Goal: Task Accomplishment & Management: Use online tool/utility

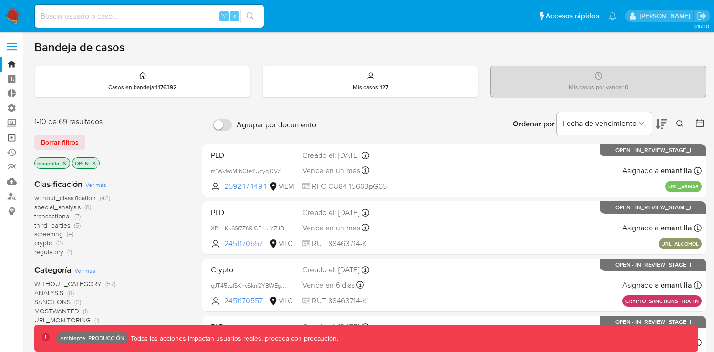
click at [10, 138] on link "Operaciones masivas" at bounding box center [56, 137] width 113 height 15
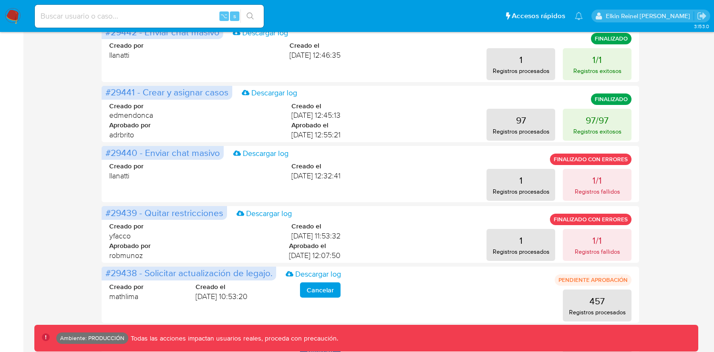
scroll to position [221, 0]
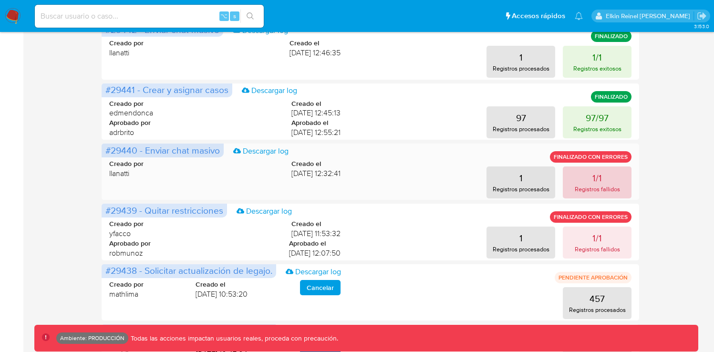
click at [586, 181] on button "1/1 Registros fallidos" at bounding box center [596, 182] width 69 height 32
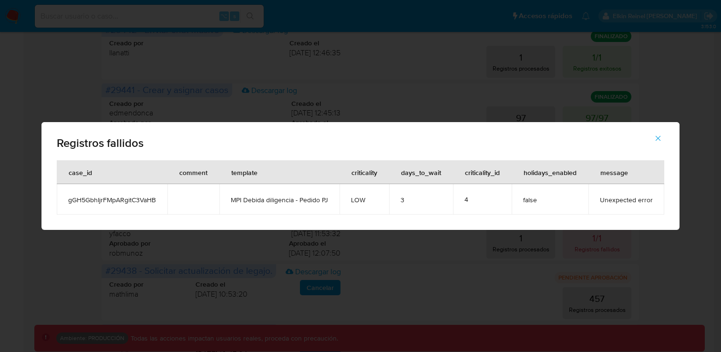
click at [656, 142] on icon "button" at bounding box center [658, 138] width 9 height 9
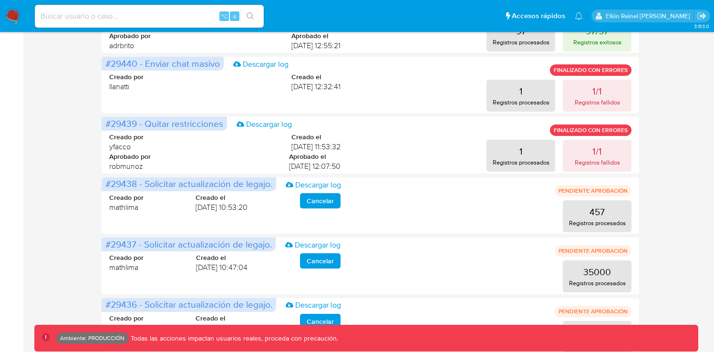
scroll to position [308, 0]
click at [616, 157] on p "Registros fallidos" at bounding box center [596, 161] width 45 height 9
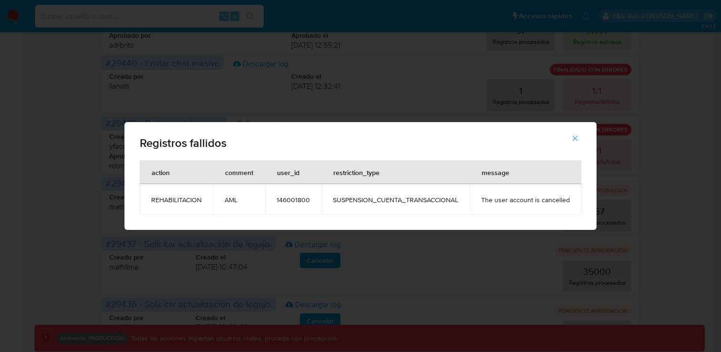
click at [571, 141] on icon "button" at bounding box center [575, 138] width 9 height 9
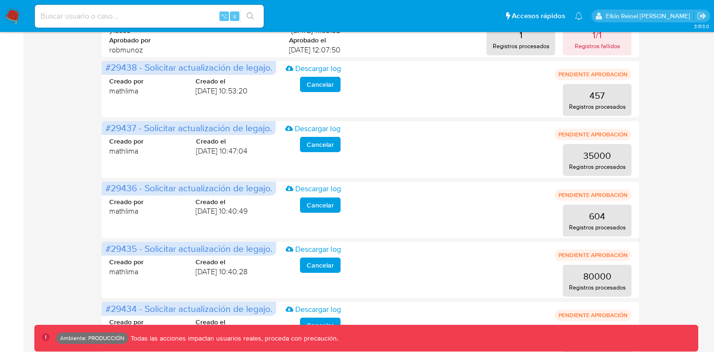
scroll to position [467, 0]
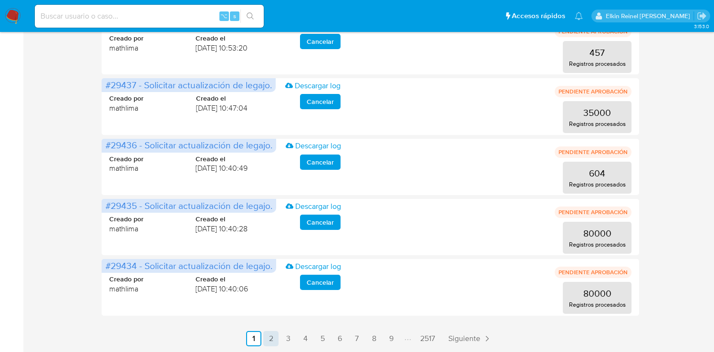
click at [267, 338] on link "2" at bounding box center [270, 338] width 15 height 15
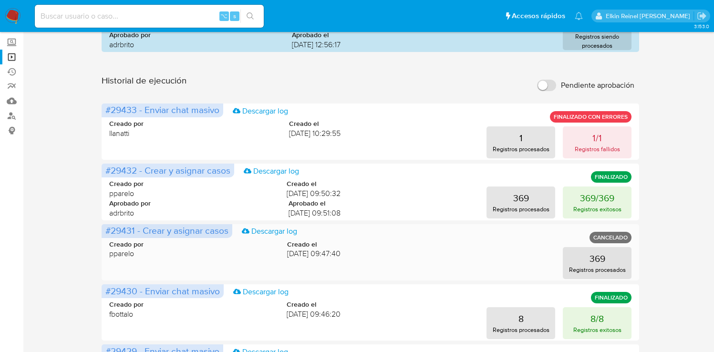
scroll to position [81, 0]
click at [613, 131] on button "1/1 Registros fallidos" at bounding box center [596, 142] width 69 height 32
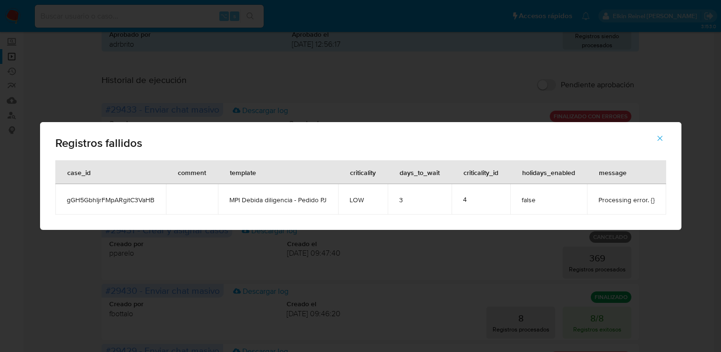
click at [658, 137] on icon "button" at bounding box center [659, 138] width 9 height 9
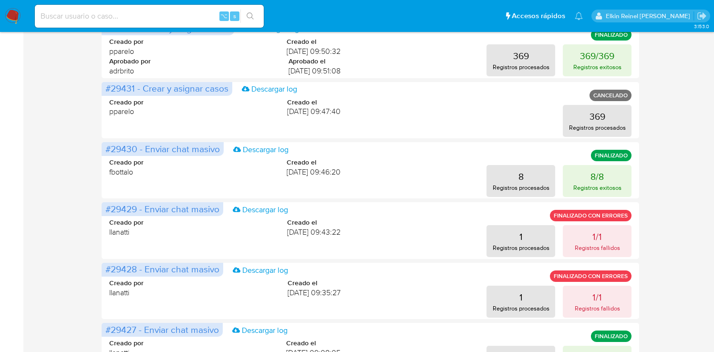
scroll to position [233, 0]
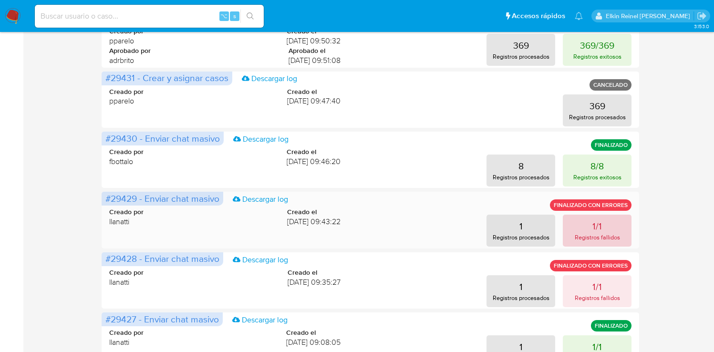
click at [599, 223] on p "1/1" at bounding box center [597, 225] width 10 height 13
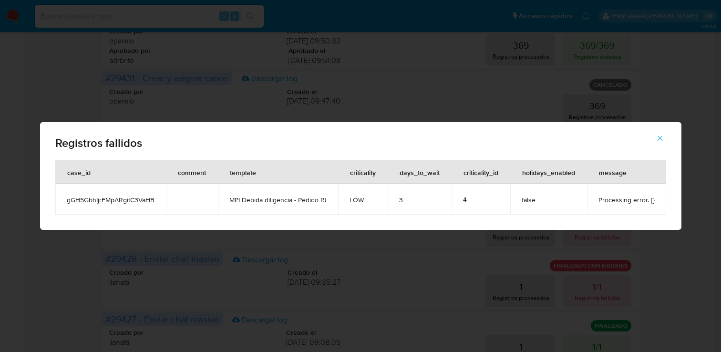
click at [659, 140] on icon "button" at bounding box center [659, 138] width 9 height 9
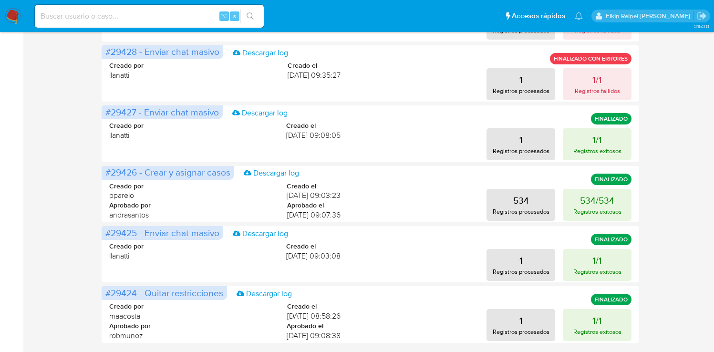
scroll to position [452, 0]
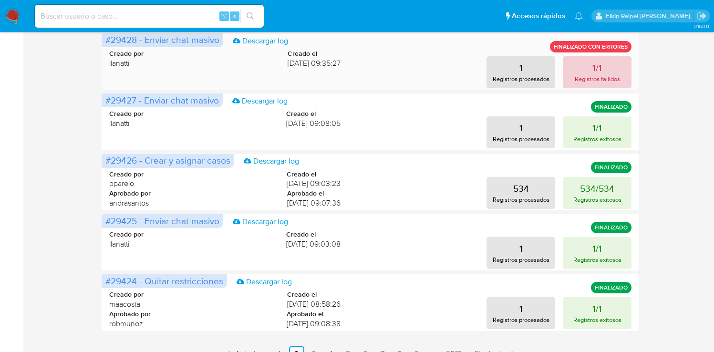
click at [592, 82] on p "Registros fallidos" at bounding box center [596, 78] width 45 height 9
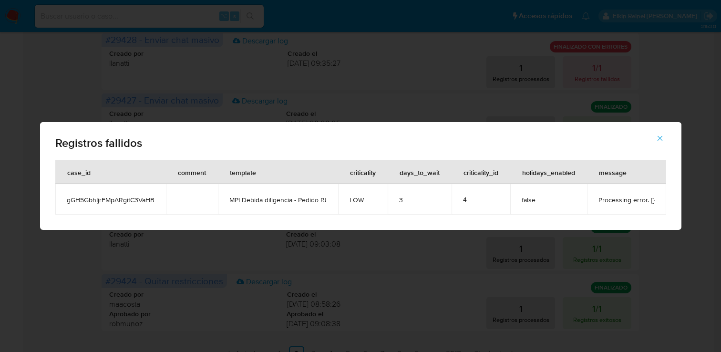
click at [659, 136] on icon "button" at bounding box center [659, 138] width 9 height 9
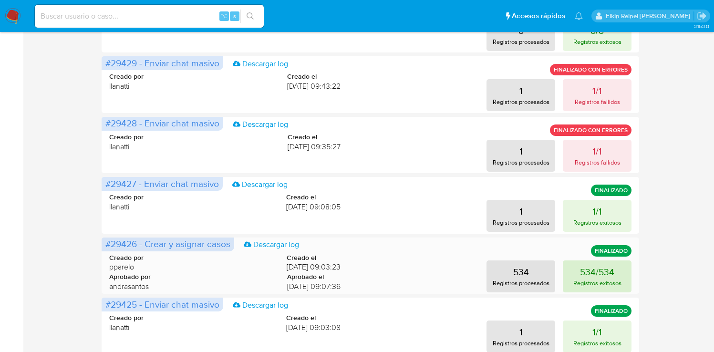
scroll to position [467, 0]
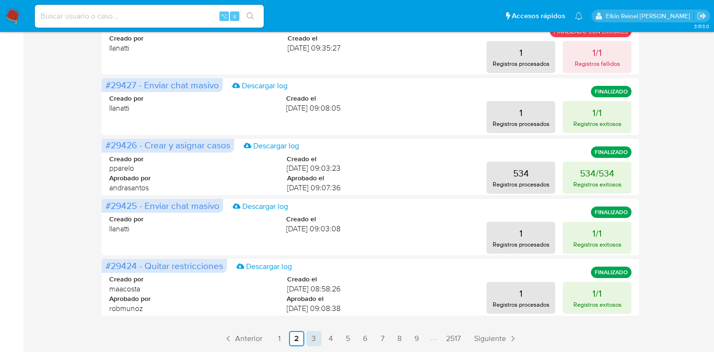
click at [312, 339] on link "3" at bounding box center [313, 338] width 15 height 15
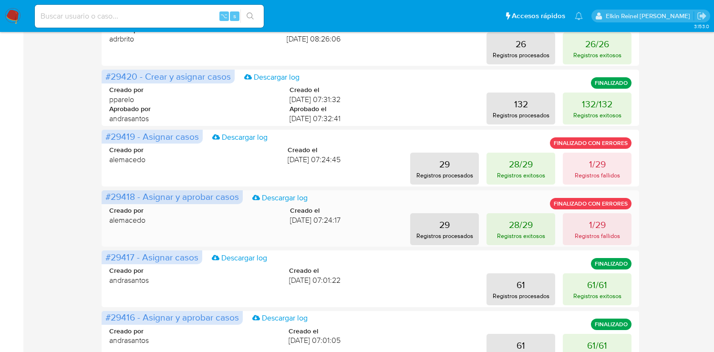
scroll to position [297, 0]
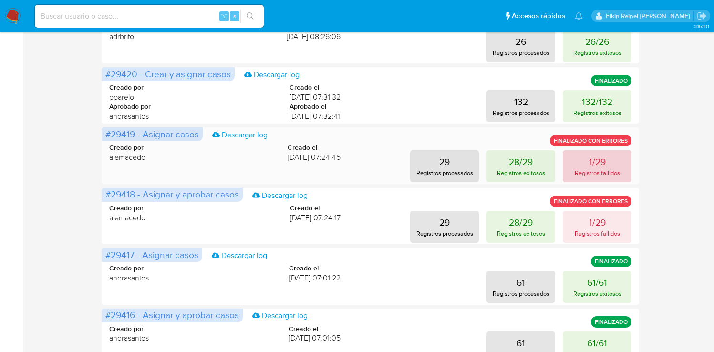
click at [591, 171] on p "Registros fallidos" at bounding box center [596, 172] width 45 height 9
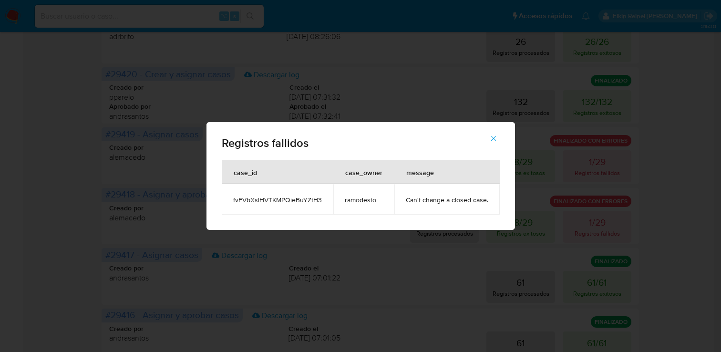
click at [496, 134] on button "button" at bounding box center [493, 138] width 33 height 23
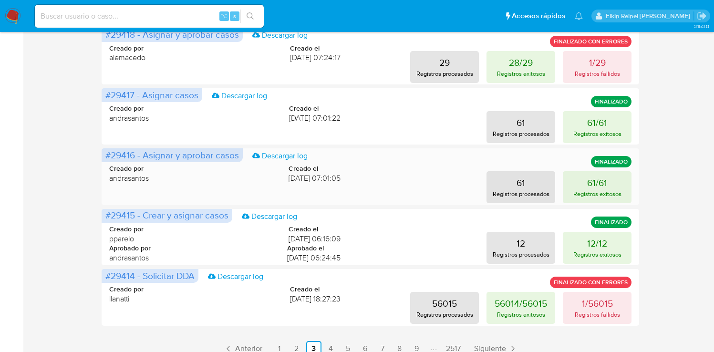
scroll to position [410, 0]
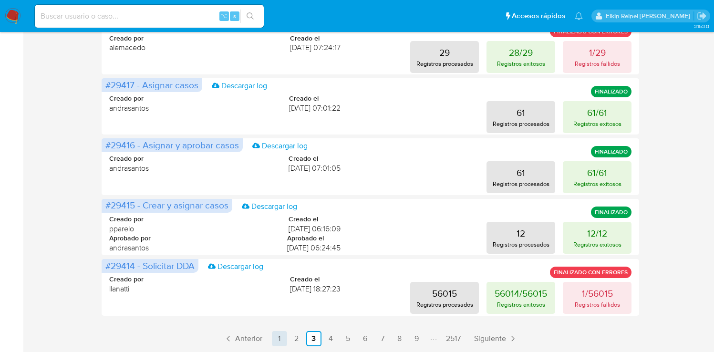
click at [276, 340] on link "1" at bounding box center [279, 338] width 15 height 15
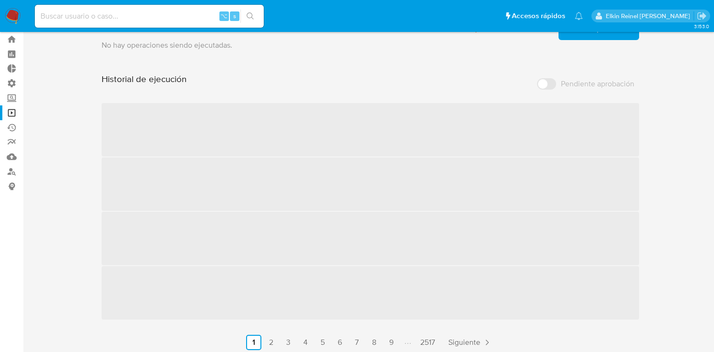
scroll to position [0, 0]
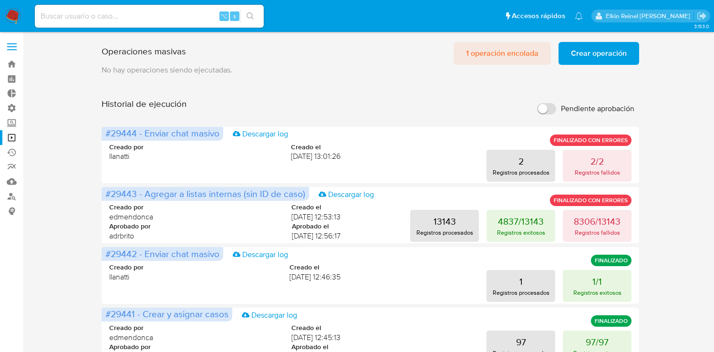
click at [511, 59] on span "1 operación encolada" at bounding box center [502, 53] width 72 height 21
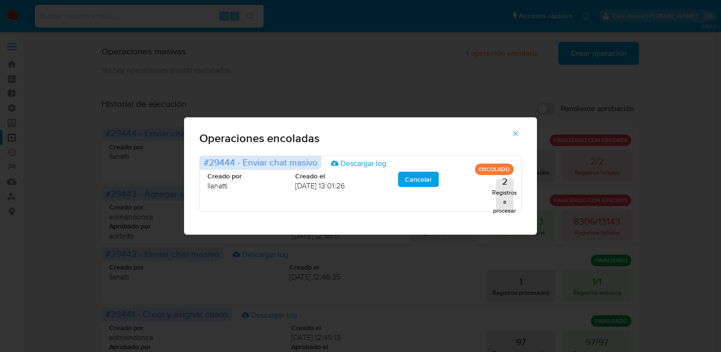
click at [515, 133] on icon "button" at bounding box center [515, 133] width 5 height 5
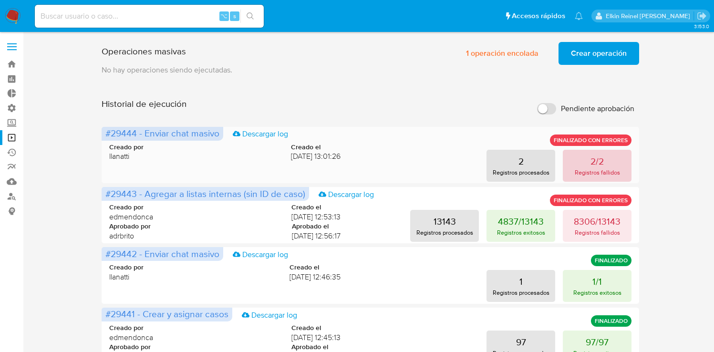
click at [594, 167] on p "2/2" at bounding box center [596, 160] width 13 height 13
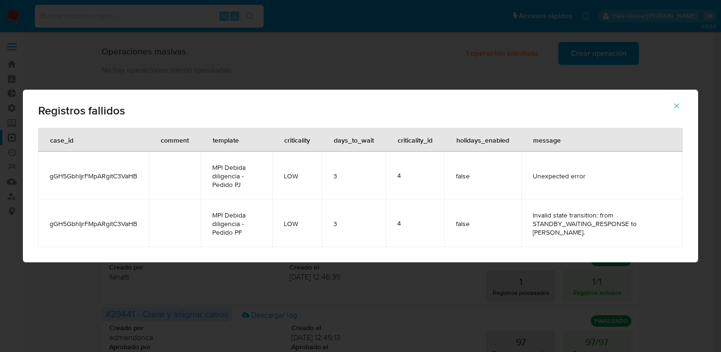
click at [681, 107] on button "button" at bounding box center [676, 105] width 33 height 23
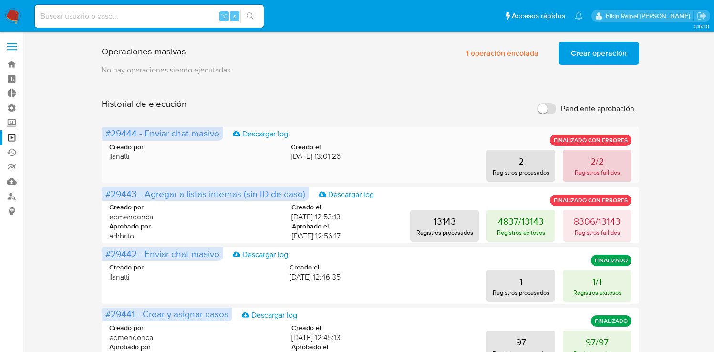
click at [612, 165] on button "2/2 Registros fallidos" at bounding box center [596, 166] width 69 height 32
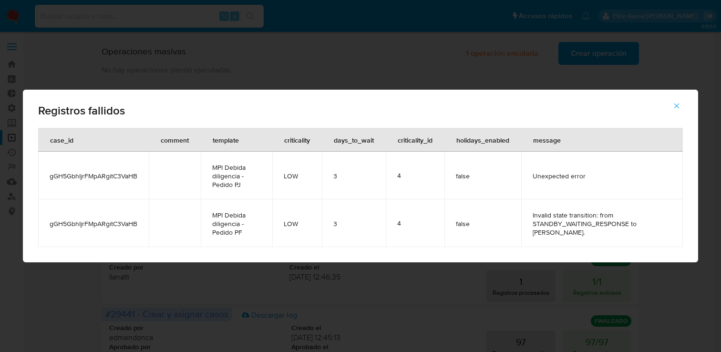
click at [678, 104] on icon "button" at bounding box center [676, 106] width 9 height 9
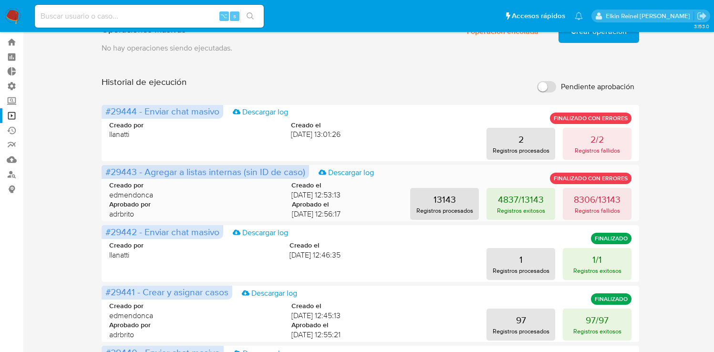
scroll to position [28, 0]
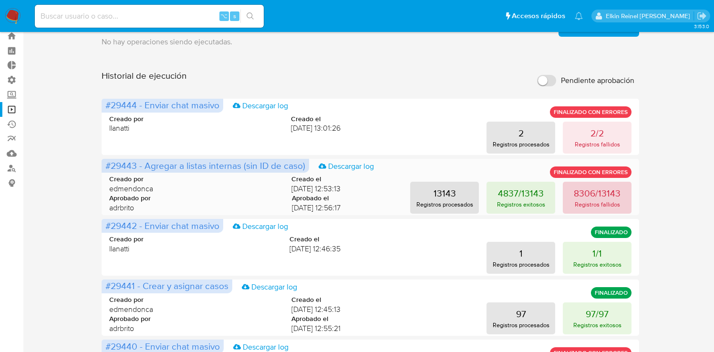
click at [597, 193] on p "8306/13143" at bounding box center [596, 192] width 47 height 13
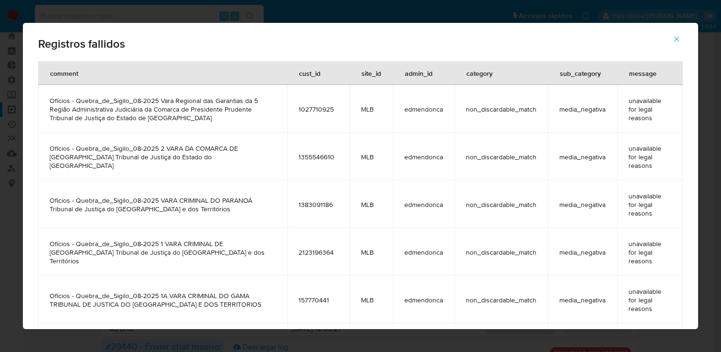
click at [677, 41] on icon "button" at bounding box center [676, 39] width 9 height 9
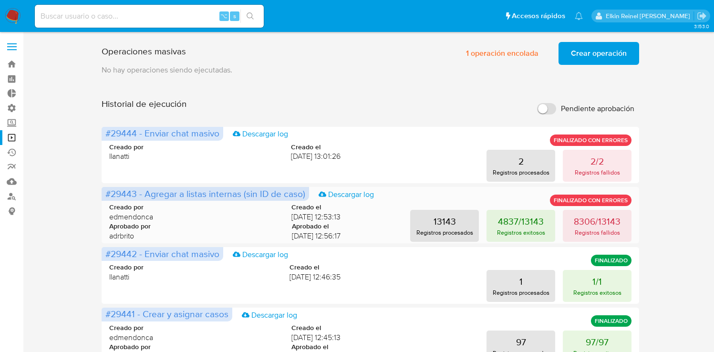
scroll to position [0, 0]
click at [595, 159] on p "2/2" at bounding box center [596, 160] width 13 height 13
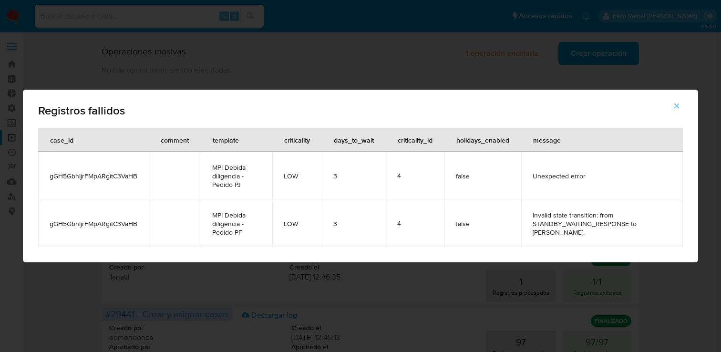
click at [123, 227] on span "gGH5GbhIjrFMpARgitC3VaHB" at bounding box center [94, 223] width 88 height 9
click at [677, 102] on icon "button" at bounding box center [676, 106] width 9 height 9
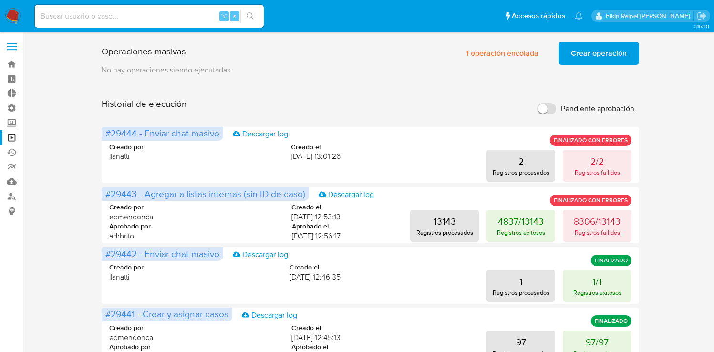
click at [143, 15] on input at bounding box center [149, 16] width 229 height 12
paste input "gGH5GbhIjrFMpARgitC3VaHB"
type input "gGH5GbhIjrFMpARgitC3VaHB"
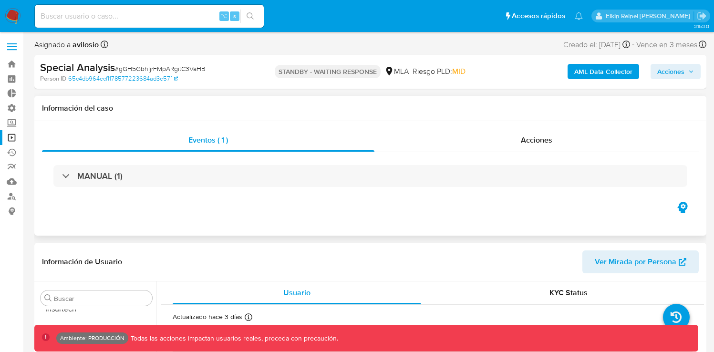
scroll to position [449, 0]
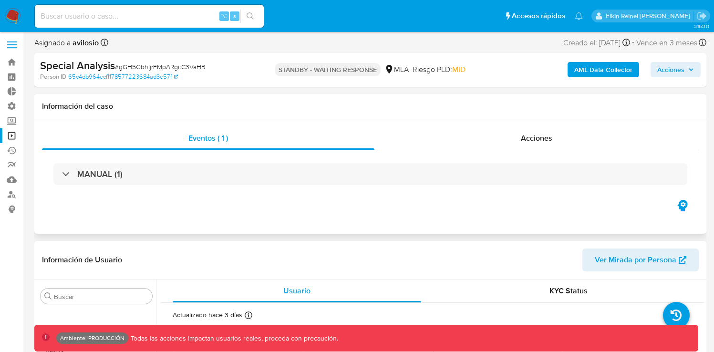
select select "10"
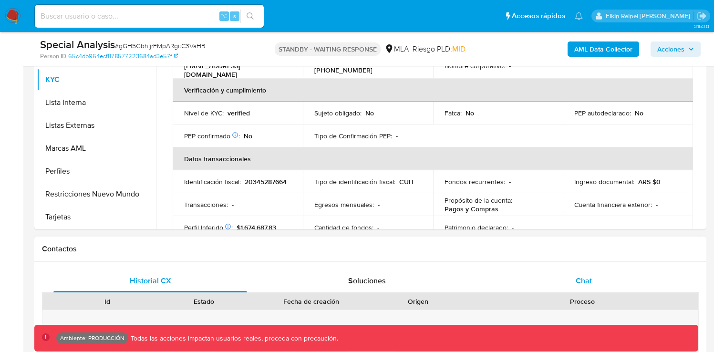
scroll to position [263, 0]
click at [601, 283] on div "Chat" at bounding box center [584, 279] width 194 height 23
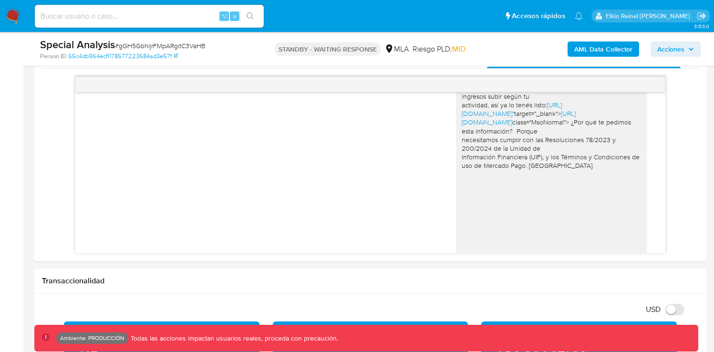
scroll to position [1218, 0]
drag, startPoint x: 277, startPoint y: 50, endPoint x: 376, endPoint y: 50, distance: 98.2
click at [376, 50] on p "STANDBY - WAITING RESPONSE" at bounding box center [328, 48] width 106 height 13
copy p "STANDBY - WAITING RESPONSE"
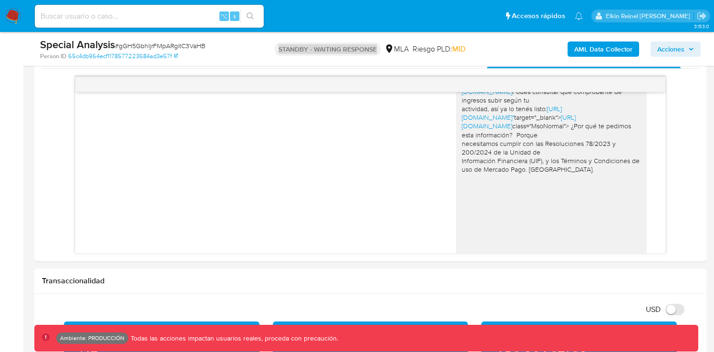
scroll to position [1214, 0]
drag, startPoint x: 452, startPoint y: 151, endPoint x: 451, endPoint y: 145, distance: 5.8
click at [456, 145] on div "Hola, para que sigas generando rendimientos y que tu cuenta no quede deshabilit…" at bounding box center [551, 128] width 191 height 346
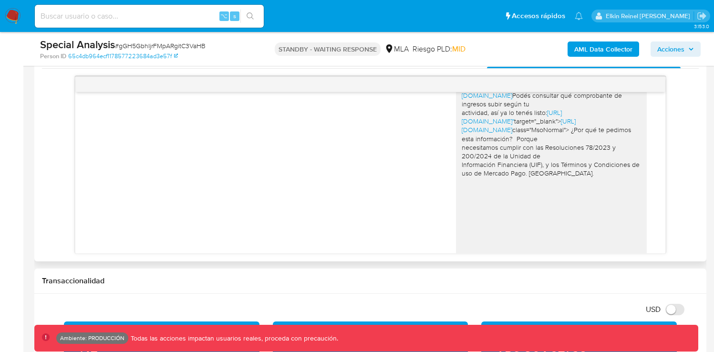
click at [414, 150] on div "Hola, para que sigas generando rendimientos y que tu cuenta no quede deshabilit…" at bounding box center [370, 133] width 566 height 366
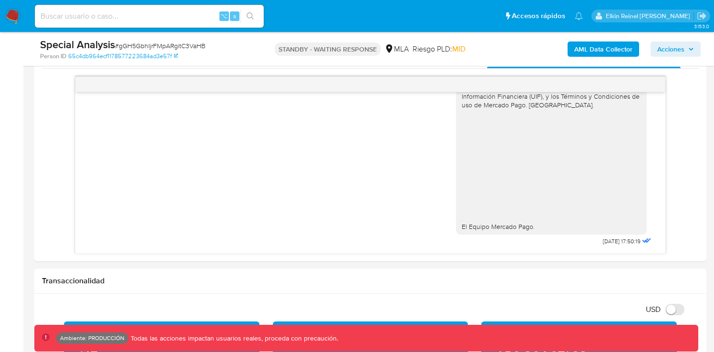
scroll to position [1375, 0]
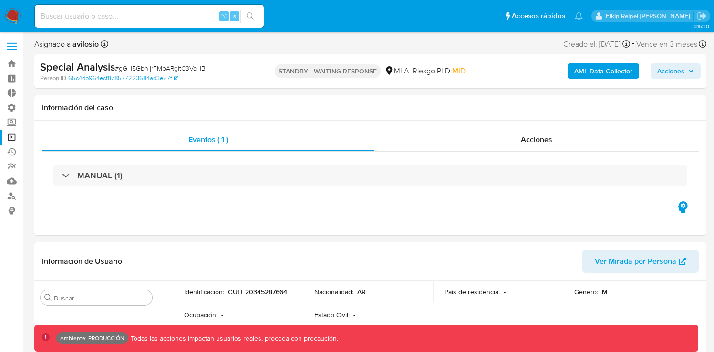
scroll to position [0, 0]
click at [12, 141] on link "Operaciones masivas" at bounding box center [56, 137] width 113 height 15
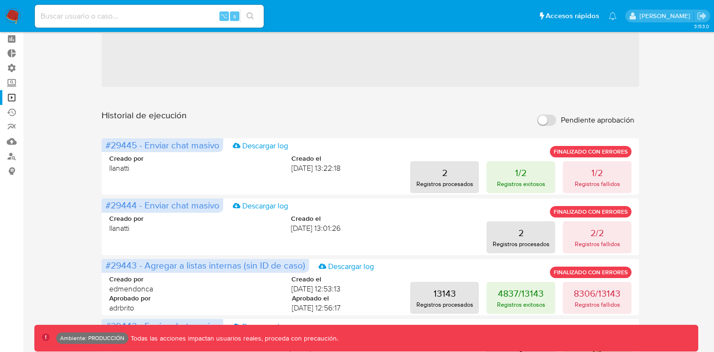
scroll to position [43, 0]
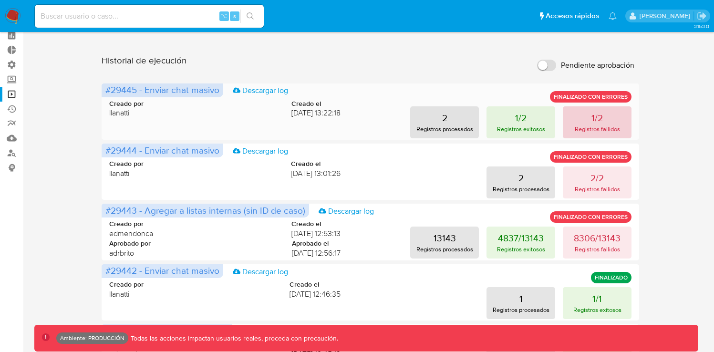
click at [587, 125] on p "Registros fallidos" at bounding box center [596, 128] width 45 height 9
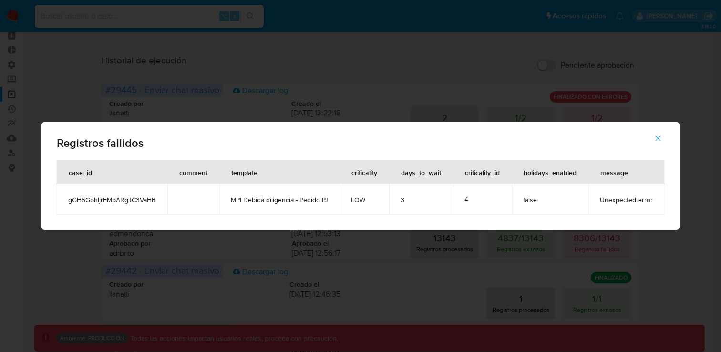
click at [660, 141] on icon "button" at bounding box center [658, 138] width 9 height 9
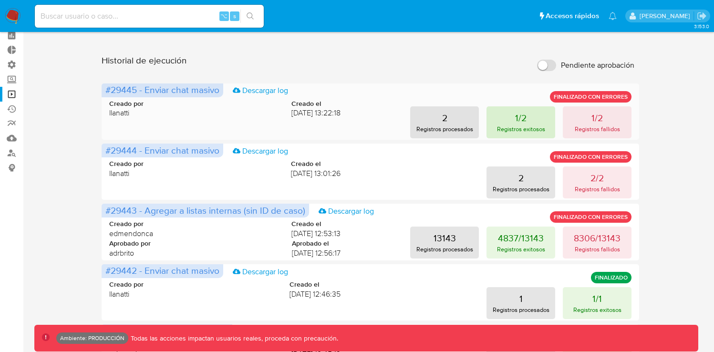
click at [529, 124] on p "Registros exitosos" at bounding box center [521, 128] width 48 height 9
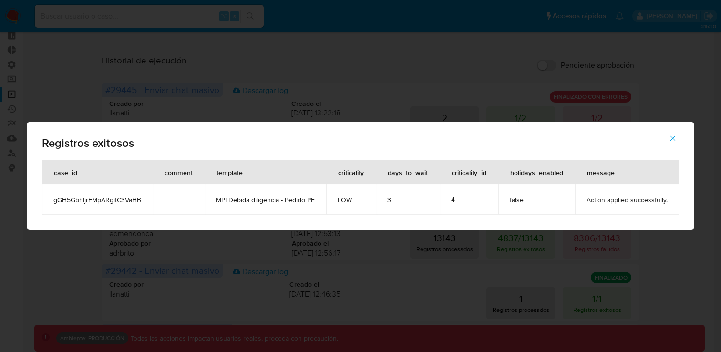
click at [673, 138] on icon "button" at bounding box center [672, 138] width 5 height 5
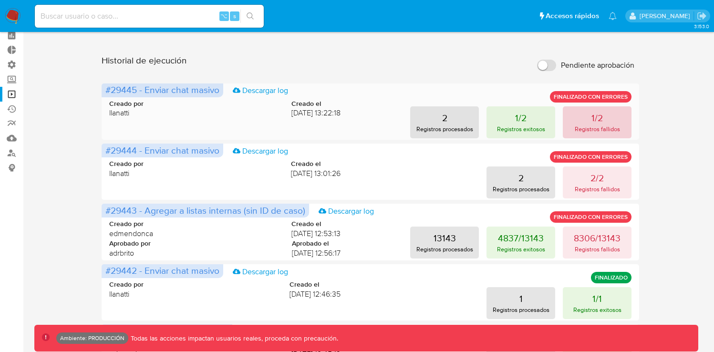
click at [588, 129] on p "Registros fallidos" at bounding box center [596, 128] width 45 height 9
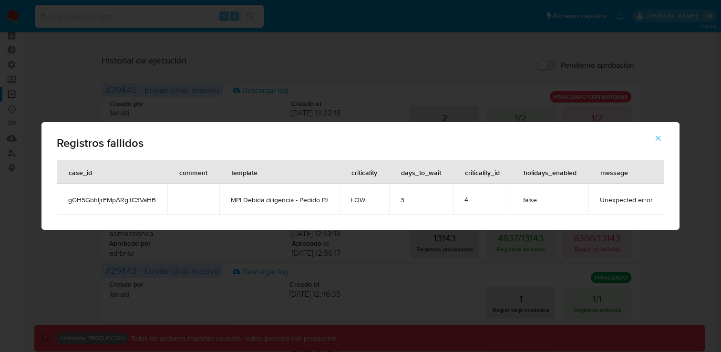
click at [657, 137] on icon "button" at bounding box center [657, 138] width 5 height 5
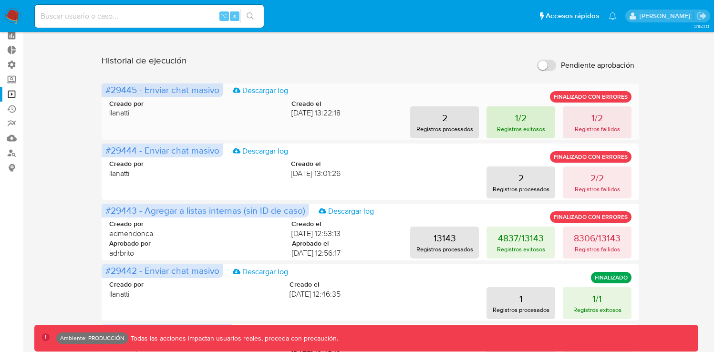
click at [526, 120] on button "1/2 Registros exitosos" at bounding box center [520, 122] width 69 height 32
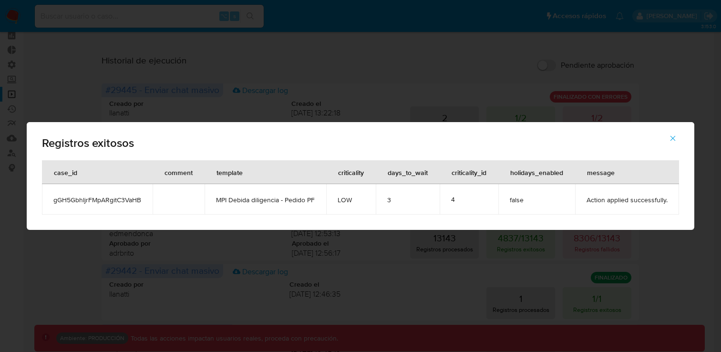
click at [670, 138] on icon "button" at bounding box center [672, 138] width 9 height 9
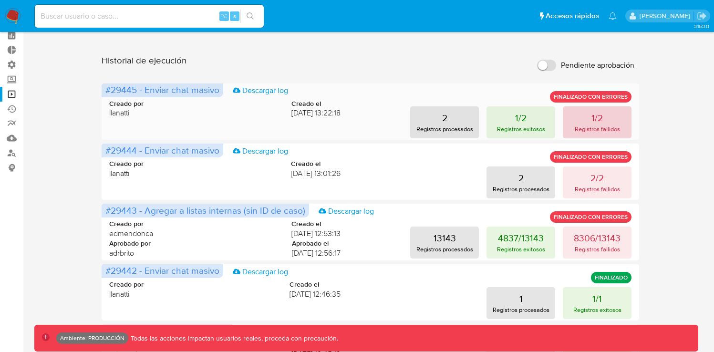
click at [593, 125] on p "Registros fallidos" at bounding box center [596, 128] width 45 height 9
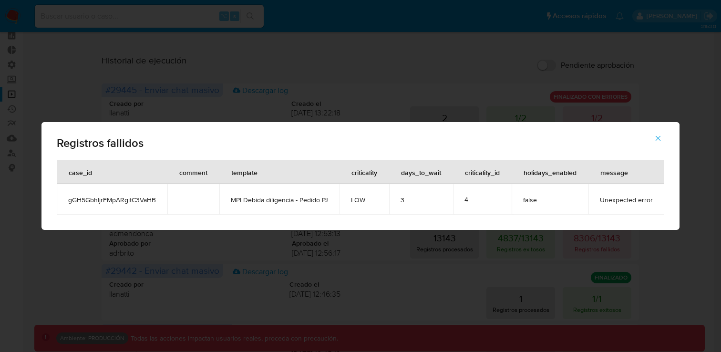
click at [656, 136] on icon "button" at bounding box center [658, 138] width 9 height 9
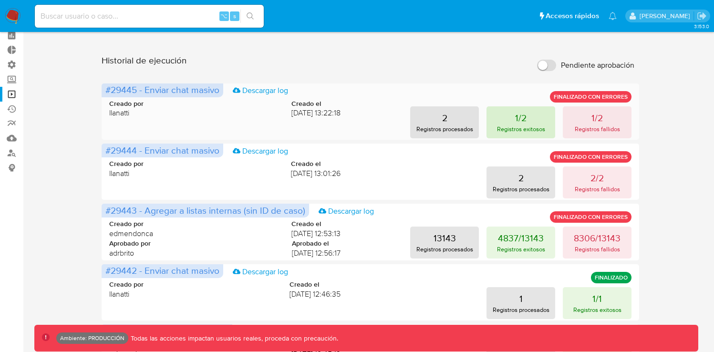
click at [525, 122] on p "1/2" at bounding box center [520, 117] width 11 height 13
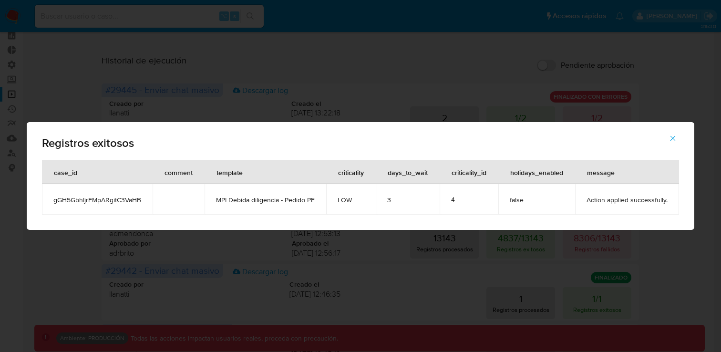
click at [674, 138] on icon "button" at bounding box center [672, 138] width 9 height 9
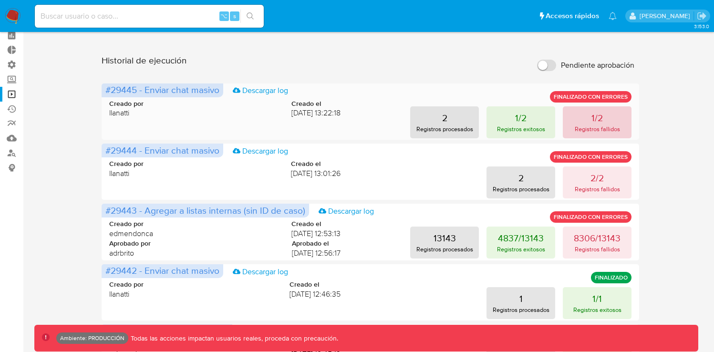
click at [595, 119] on p "1/2" at bounding box center [596, 117] width 11 height 13
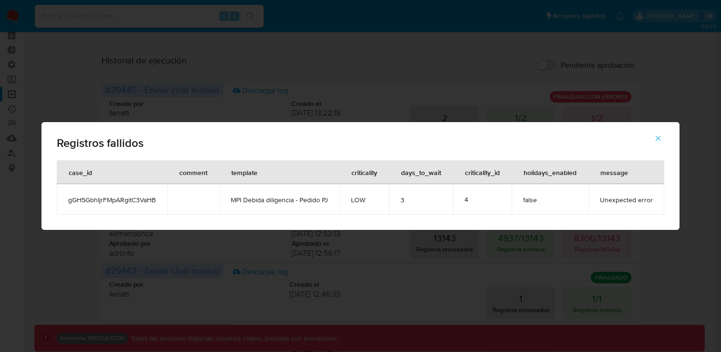
click at [660, 138] on icon "button" at bounding box center [658, 138] width 9 height 9
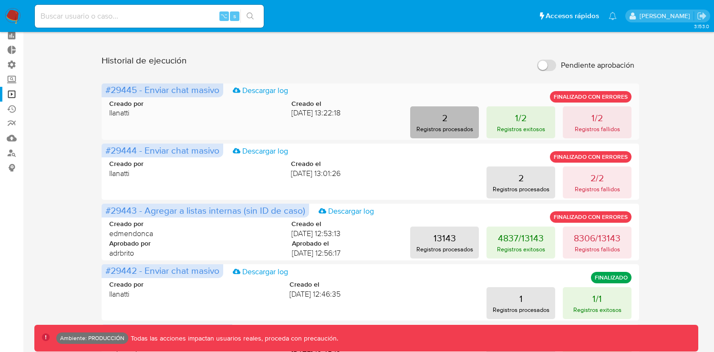
click at [437, 128] on p "Registros procesados" at bounding box center [444, 128] width 57 height 9
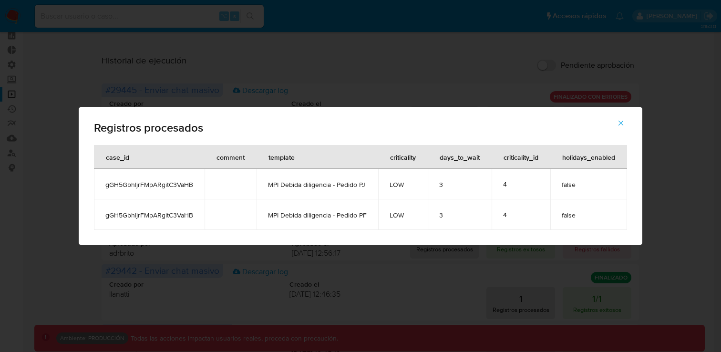
click at [617, 123] on icon "button" at bounding box center [620, 123] width 9 height 9
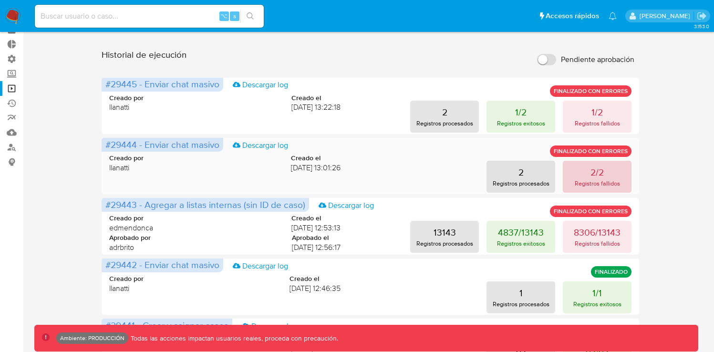
scroll to position [49, 0]
click at [611, 172] on button "2/2 Registros fallidos" at bounding box center [596, 177] width 69 height 32
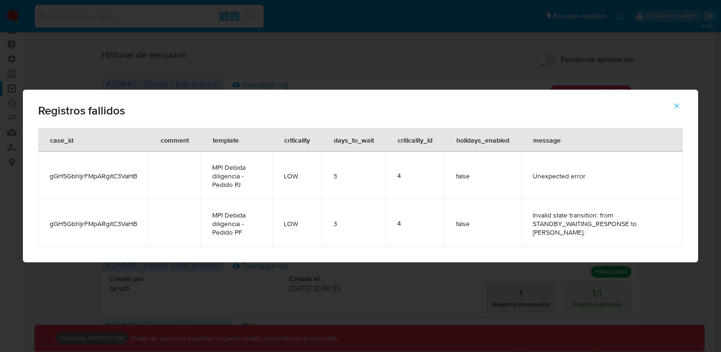
click at [677, 108] on icon "button" at bounding box center [676, 106] width 9 height 9
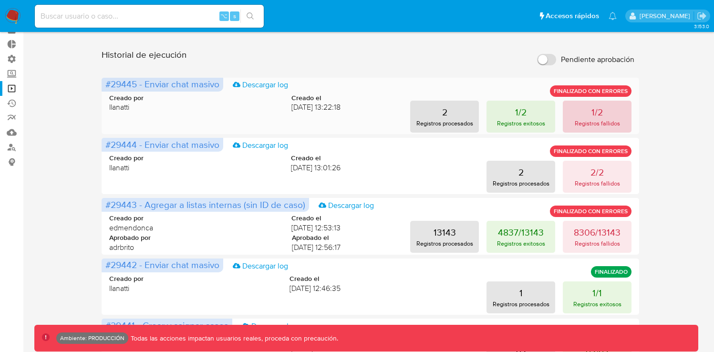
click at [594, 122] on p "Registros fallidos" at bounding box center [596, 123] width 45 height 9
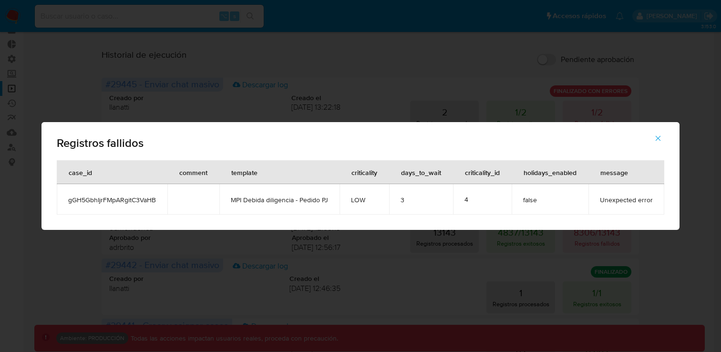
click at [657, 139] on icon "button" at bounding box center [658, 138] width 9 height 9
